Goal: Task Accomplishment & Management: Use online tool/utility

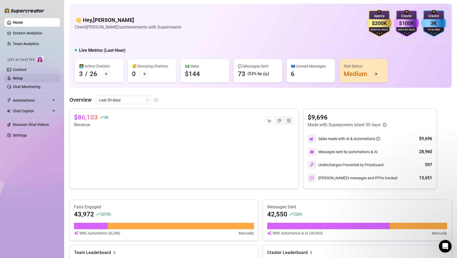
click at [19, 78] on link "Setup" at bounding box center [18, 78] width 10 height 4
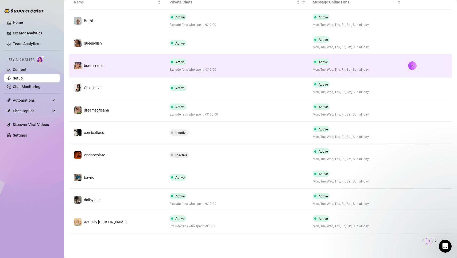
scroll to position [112, 0]
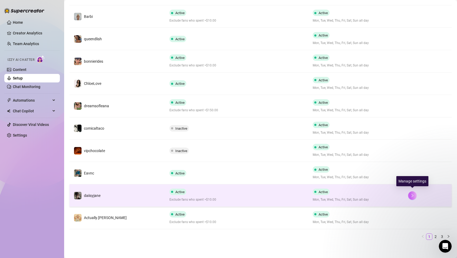
click at [412, 192] on button "button" at bounding box center [412, 196] width 9 height 9
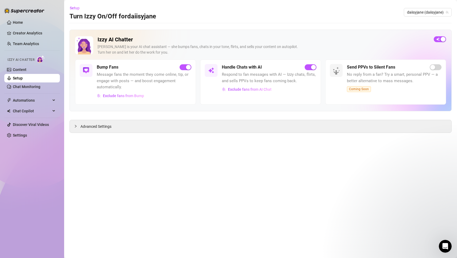
click at [125, 77] on span "Message fans the moment they come online, tip, or engage with posts — and boost…" at bounding box center [144, 81] width 95 height 19
click at [123, 84] on span "Message fans the moment they come online, tip, or engage with posts — and boost…" at bounding box center [144, 81] width 95 height 19
click at [126, 95] on span "Exclude fans from Bump" at bounding box center [123, 96] width 41 height 4
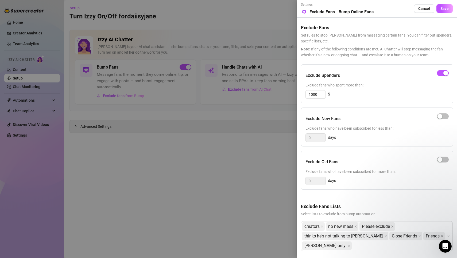
click at [199, 190] on div at bounding box center [228, 129] width 457 height 258
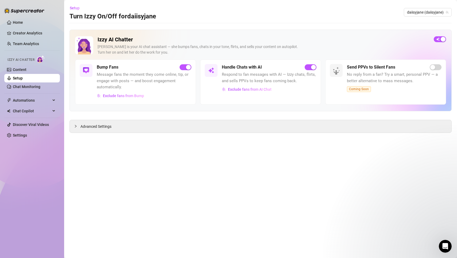
click at [108, 73] on span "Message fans the moment they come online, tip, or engage with posts — and boost…" at bounding box center [144, 81] width 95 height 19
click at [103, 69] on h5 "Bump Fans" at bounding box center [108, 67] width 22 height 6
click at [83, 71] on img at bounding box center [86, 70] width 6 height 6
click at [24, 71] on link "Content" at bounding box center [20, 70] width 14 height 4
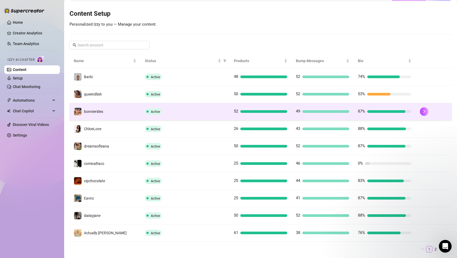
scroll to position [71, 0]
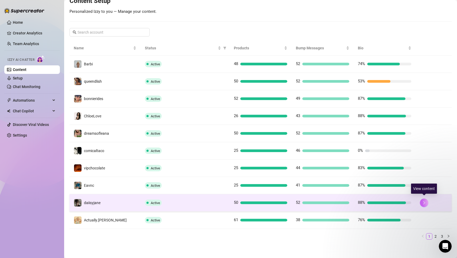
click at [426, 202] on icon "right" at bounding box center [424, 203] width 4 height 4
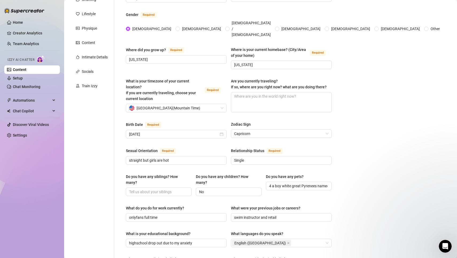
click at [95, 119] on div "Personal Info Chatting Lifestyle Physique Content Intimate Details Socials Trai…" at bounding box center [91, 207] width 45 height 454
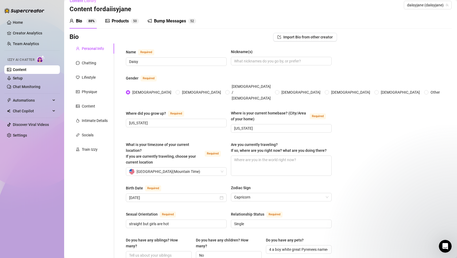
scroll to position [2, 0]
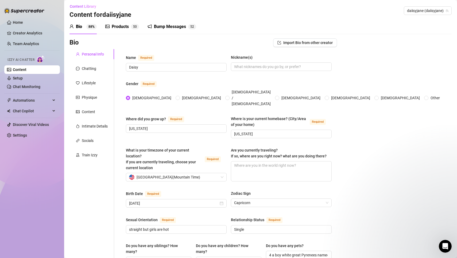
click at [173, 28] on div "Bump Messages" at bounding box center [170, 27] width 32 height 6
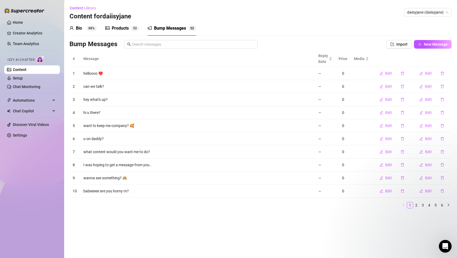
scroll to position [0, 0]
click at [256, 237] on main "Content Library Content for daiisyjane daiisyjane (daiisyjane) Bio 88% Products…" at bounding box center [260, 129] width 393 height 258
click at [439, 47] on button "New Message" at bounding box center [433, 44] width 38 height 9
type textarea "Type your message here..."
